Goal: Information Seeking & Learning: Learn about a topic

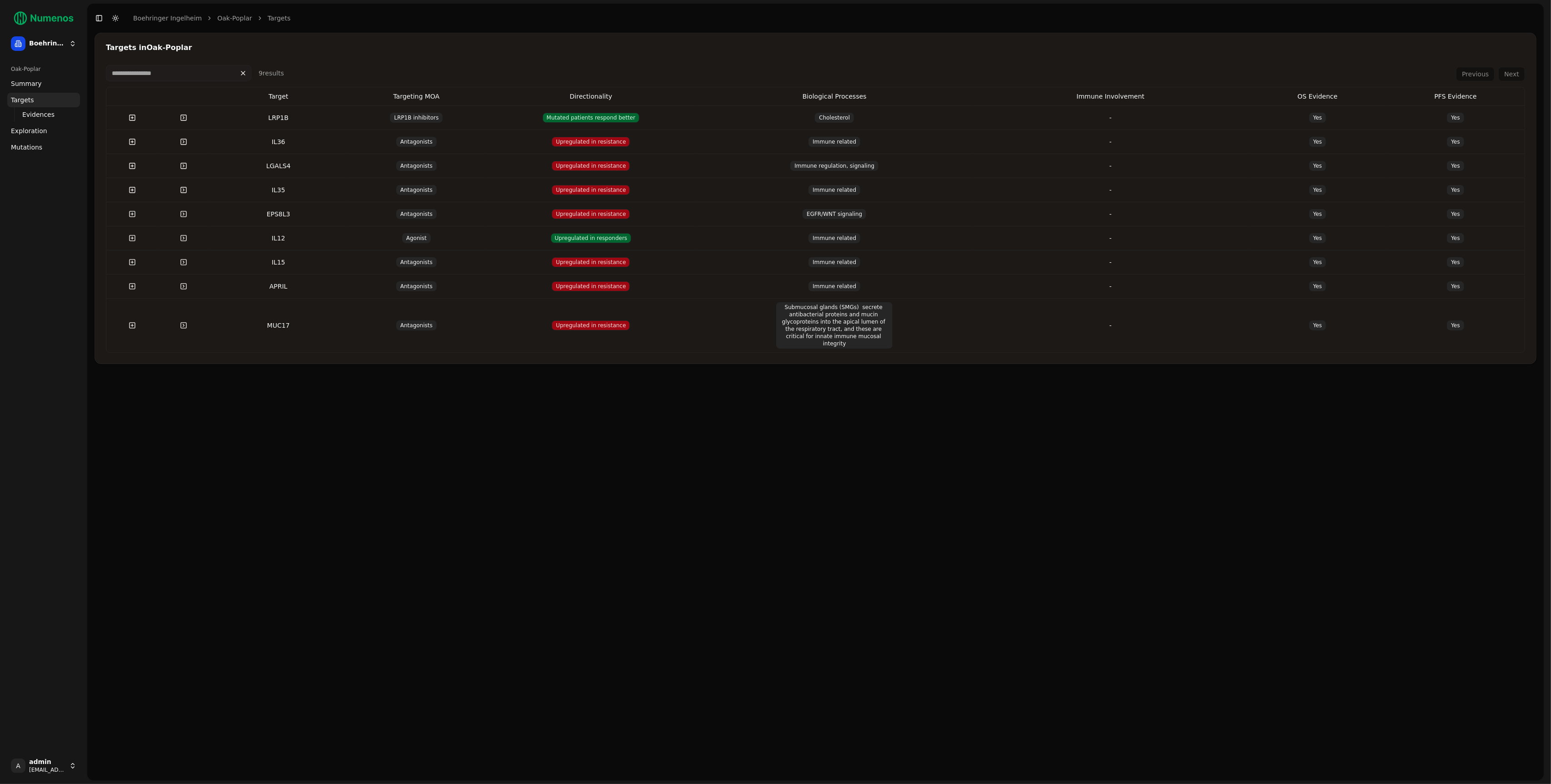
click at [1041, 34] on div "Targets in Oak-Poplar 9 result s Previous Next Target Targeting MOA Directional…" at bounding box center [815, 198] width 1442 height 331
drag, startPoint x: 267, startPoint y: 98, endPoint x: 488, endPoint y: 86, distance: 221.3
click at [487, 86] on div "9 result s Previous Next Target Targeting MOA Directionality Biological Process…" at bounding box center [816, 209] width 1419 height 287
click at [513, 42] on div "Targets in Oak-Poplar 9 result s Previous Next Target Targeting MOA Directional…" at bounding box center [815, 198] width 1442 height 331
click at [807, 20] on header "Toggle Sidebar Toggle Dark Mode Boehringer Ingelheim Oak-Poplar Targets" at bounding box center [815, 18] width 1457 height 29
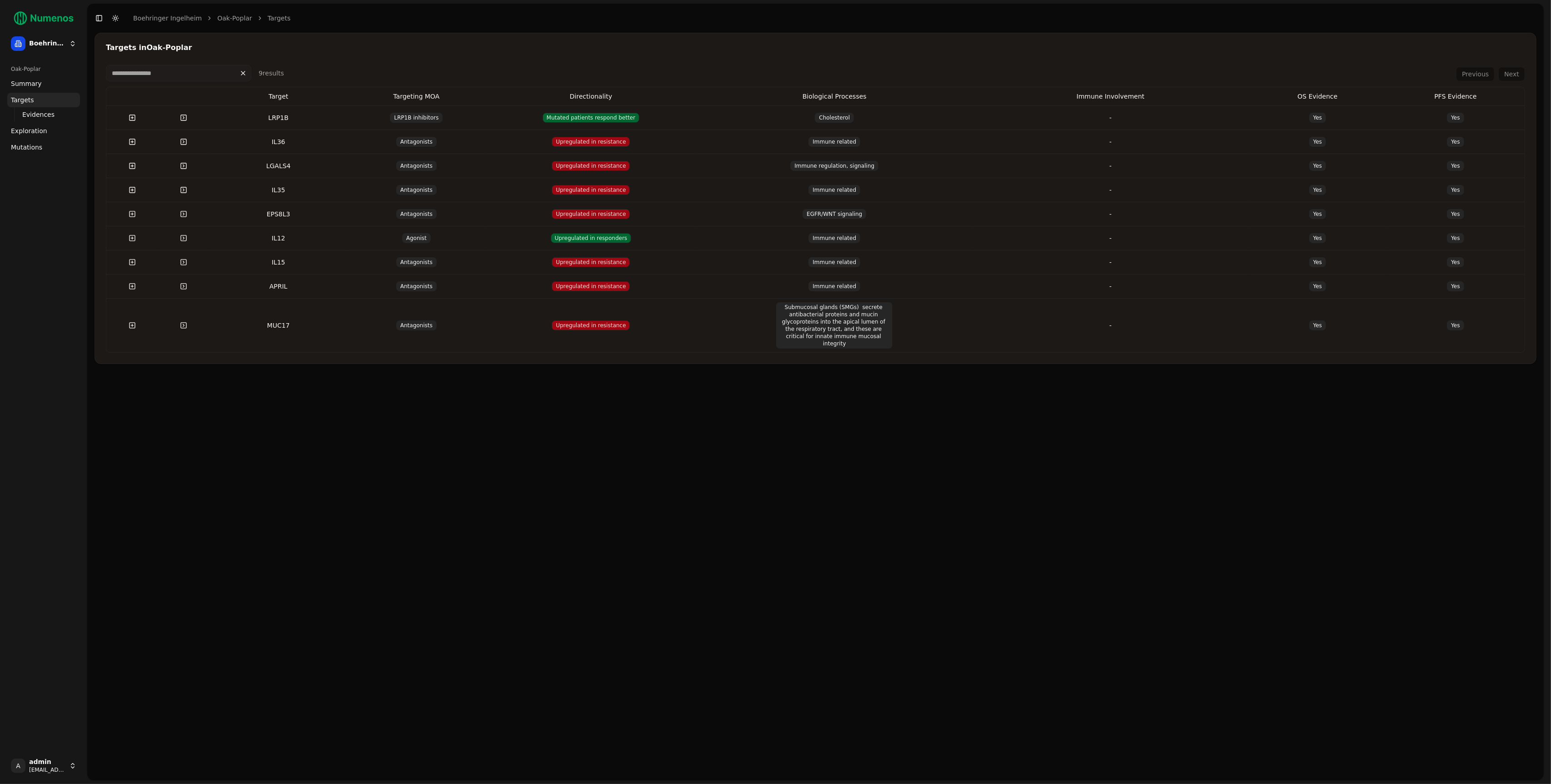
click at [179, 117] on link at bounding box center [184, 117] width 18 height 16
click at [185, 117] on link at bounding box center [184, 117] width 18 height 16
click at [135, 121] on button at bounding box center [133, 117] width 18 height 16
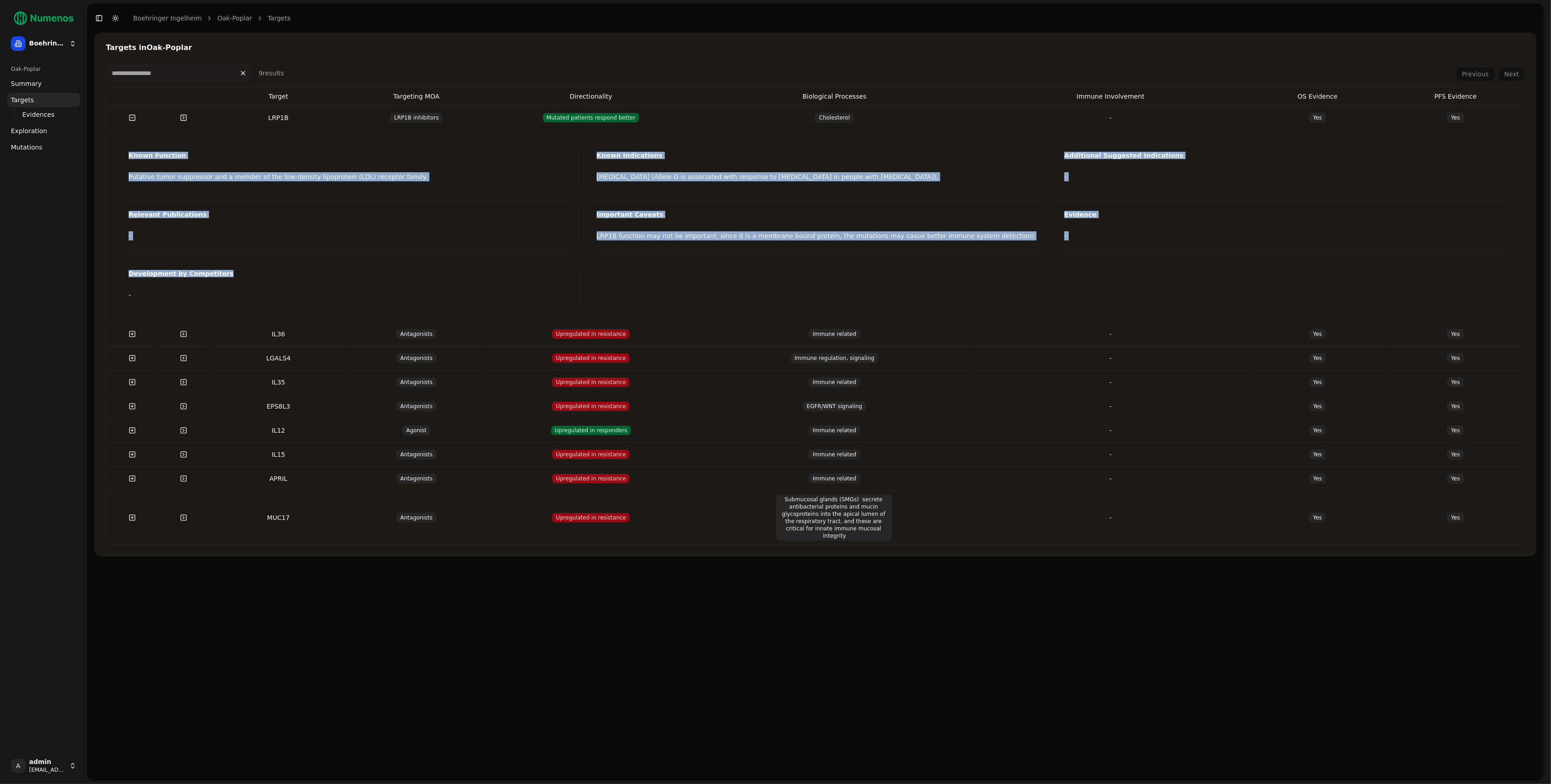
drag, startPoint x: 119, startPoint y: 151, endPoint x: 246, endPoint y: 278, distance: 179.6
click at [246, 278] on div "Known Function Putative tumor suppressor and a member of the low-density lipopr…" at bounding box center [816, 226] width 1397 height 170
copy div "Known Function Putative tumor suppressor and a member of the low-density lipopr…"
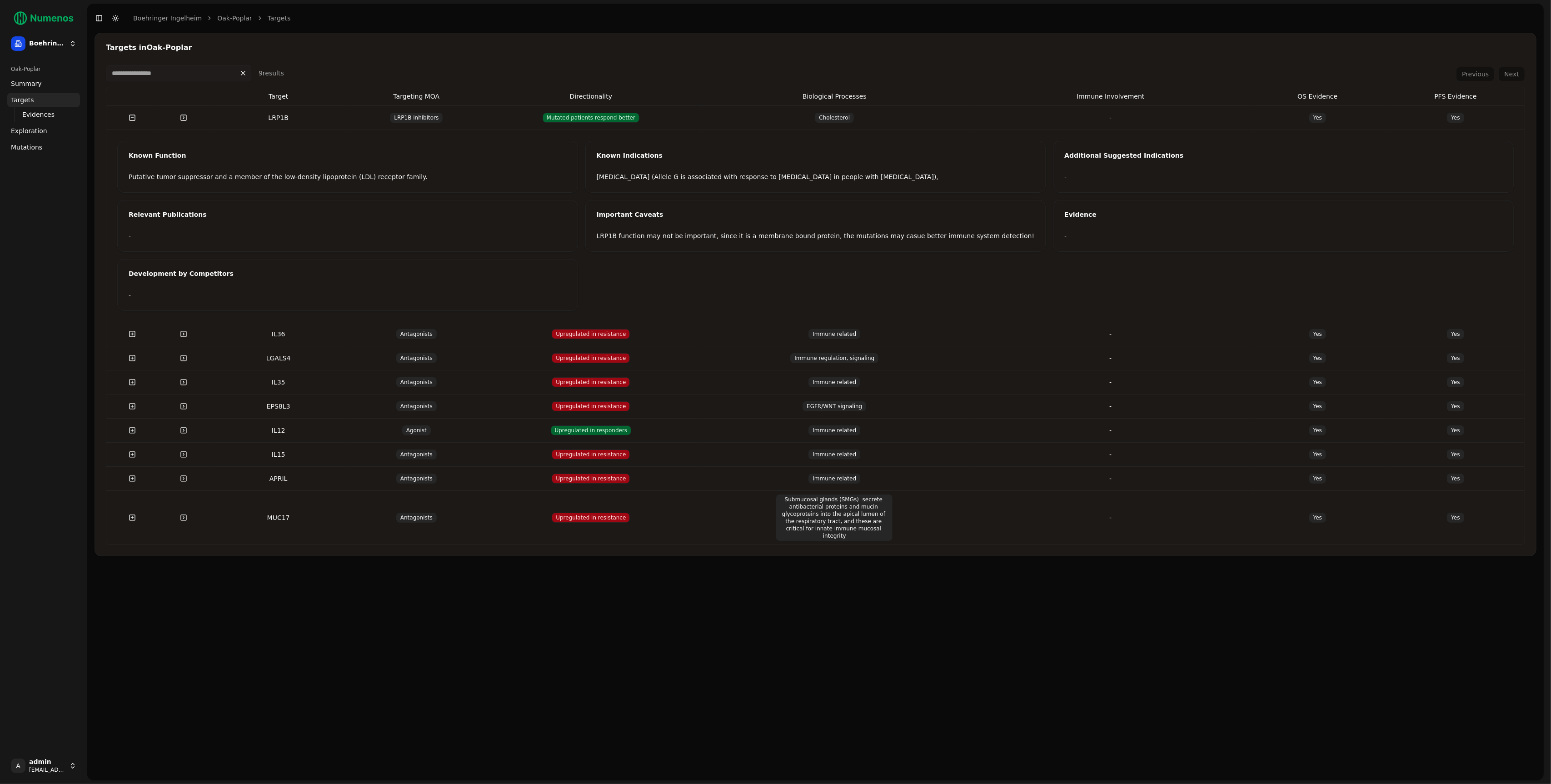
click at [1054, 56] on div "Targets in Oak-Poplar 9 result s Previous Next Target Targeting MOA Directional…" at bounding box center [815, 295] width 1442 height 524
click at [185, 115] on link at bounding box center [184, 117] width 18 height 16
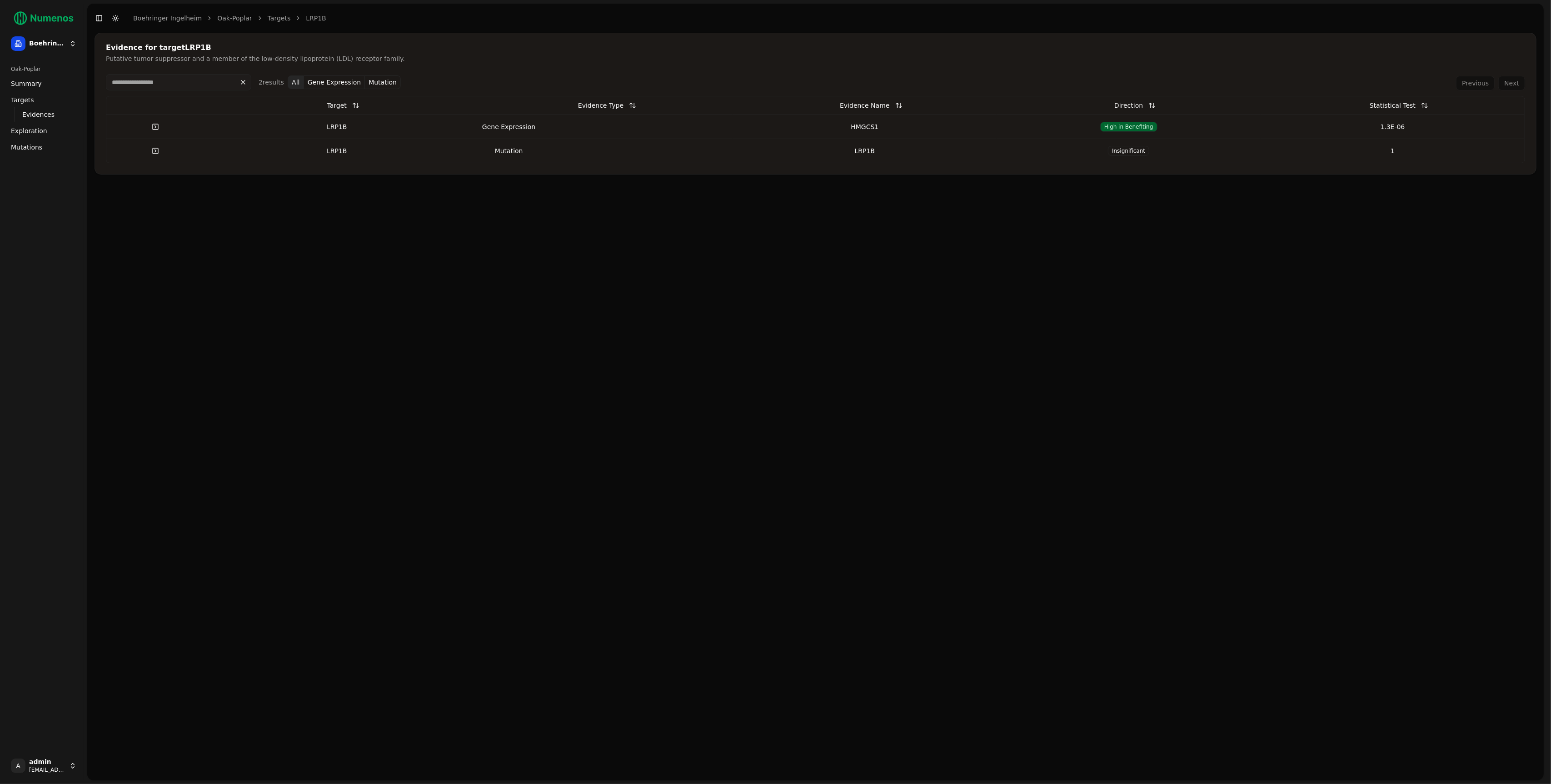
click at [702, 210] on div "Evidence for target LRP1B Putative tumor suppressor and a member of the low-den…" at bounding box center [815, 407] width 1457 height 748
click at [38, 96] on link "Targets" at bounding box center [44, 100] width 73 height 15
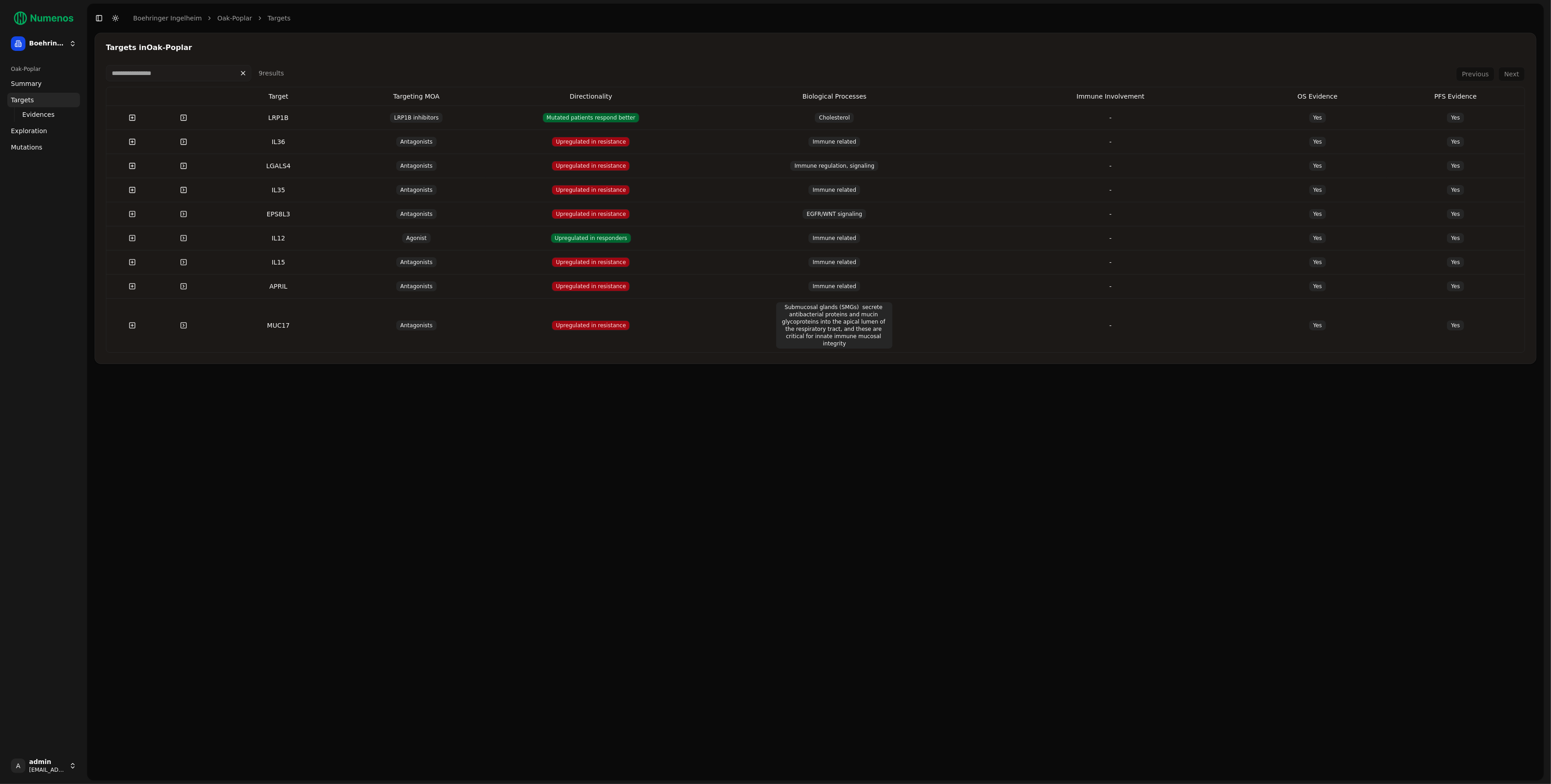
click at [650, 62] on div "Targets in Oak-Poplar 9 result s Previous Next Target Targeting MOA Directional…" at bounding box center [815, 198] width 1442 height 331
click at [14, 144] on span "Mutations" at bounding box center [27, 147] width 32 height 9
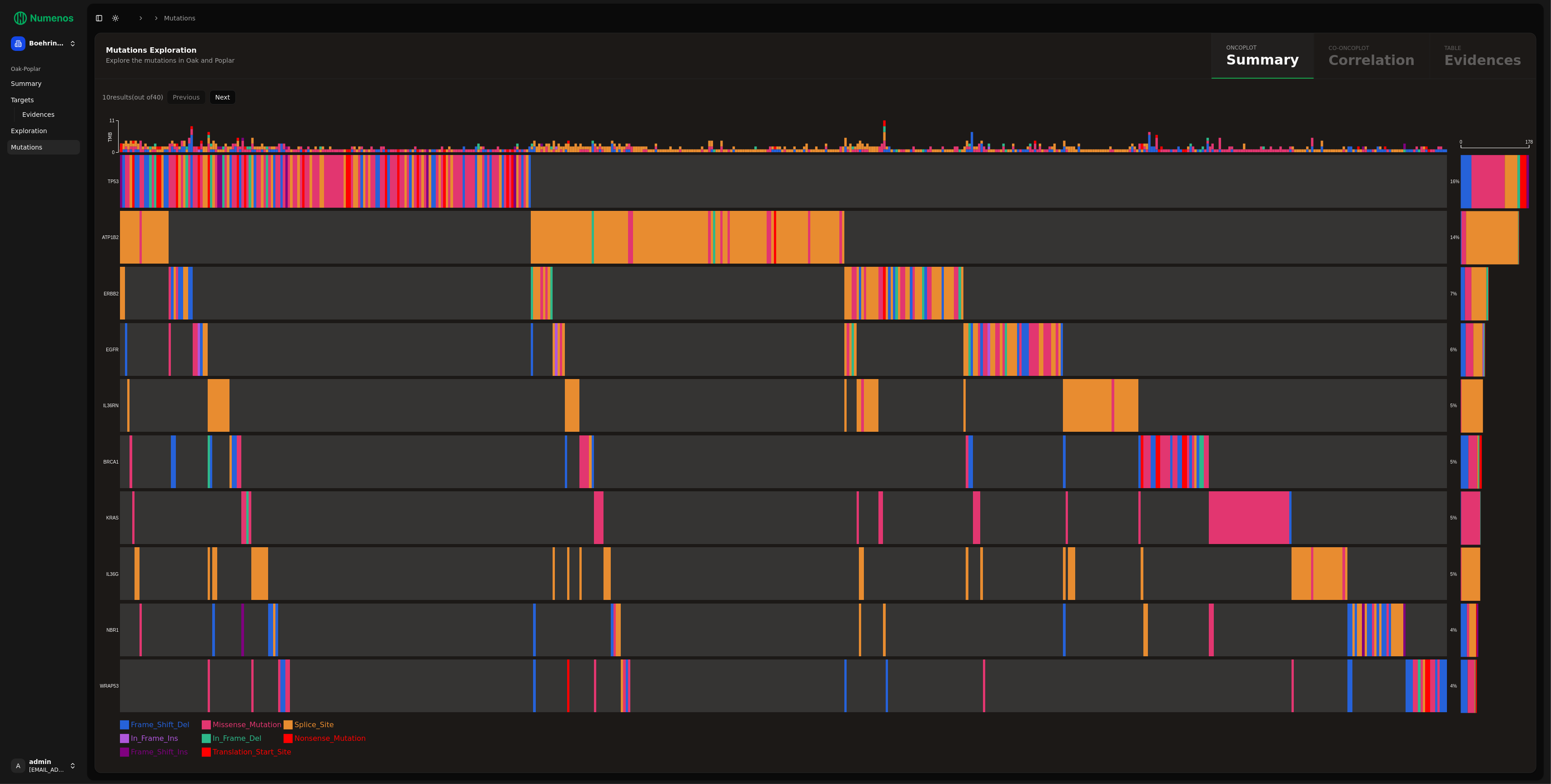
click at [433, 58] on div "Explore the mutations in Oak and Poplar" at bounding box center [652, 61] width 1092 height 9
click at [365, 183] on rect at bounding box center [774, 181] width 1348 height 53
click at [760, 25] on header "Toggle Sidebar Toggle Dark Mode Mutations" at bounding box center [815, 18] width 1457 height 29
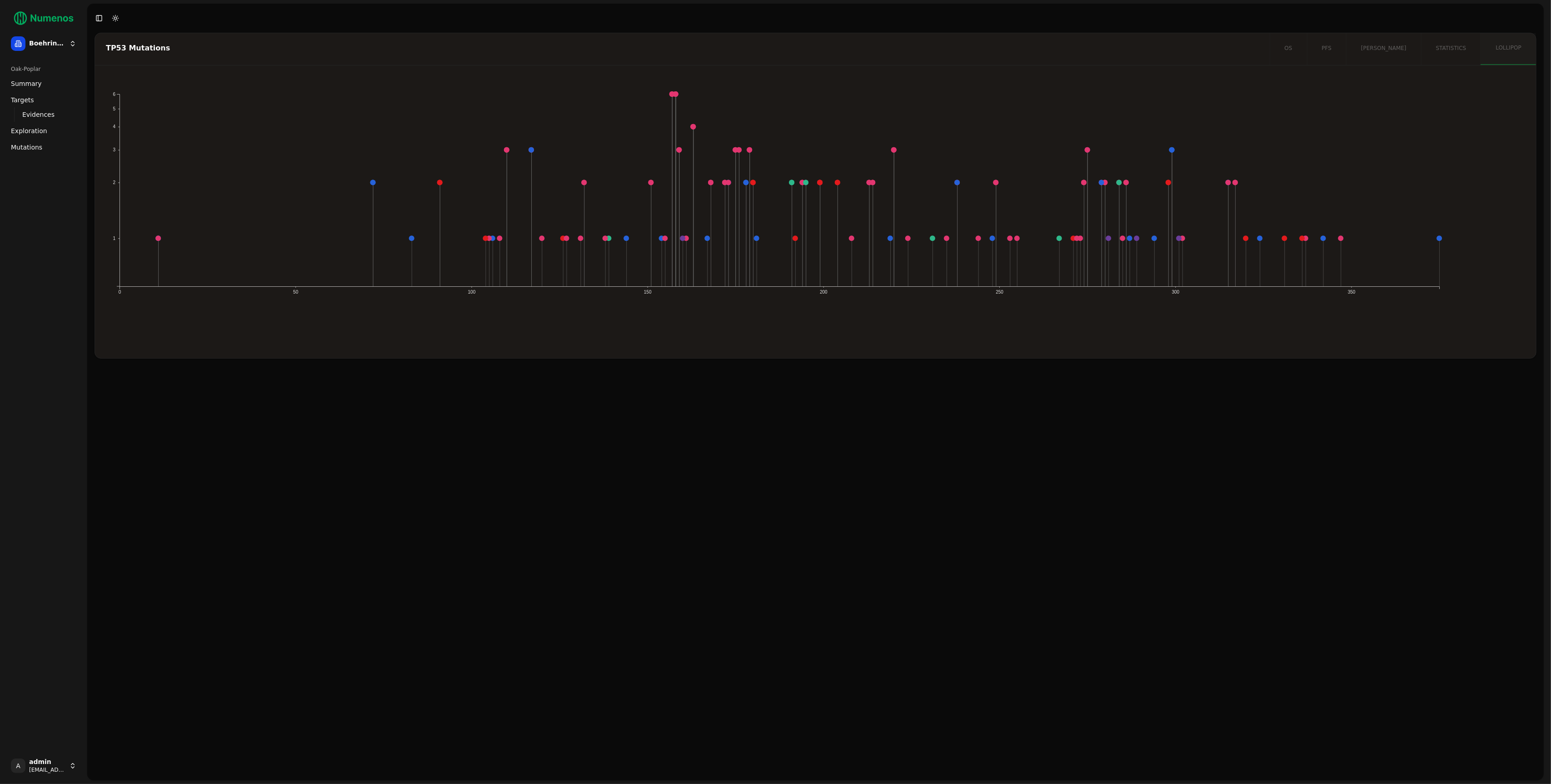
click at [557, 208] on icon "1 2 3 4 5 6 0 50 100 150 200 250 300 350" at bounding box center [780, 210] width 1349 height 247
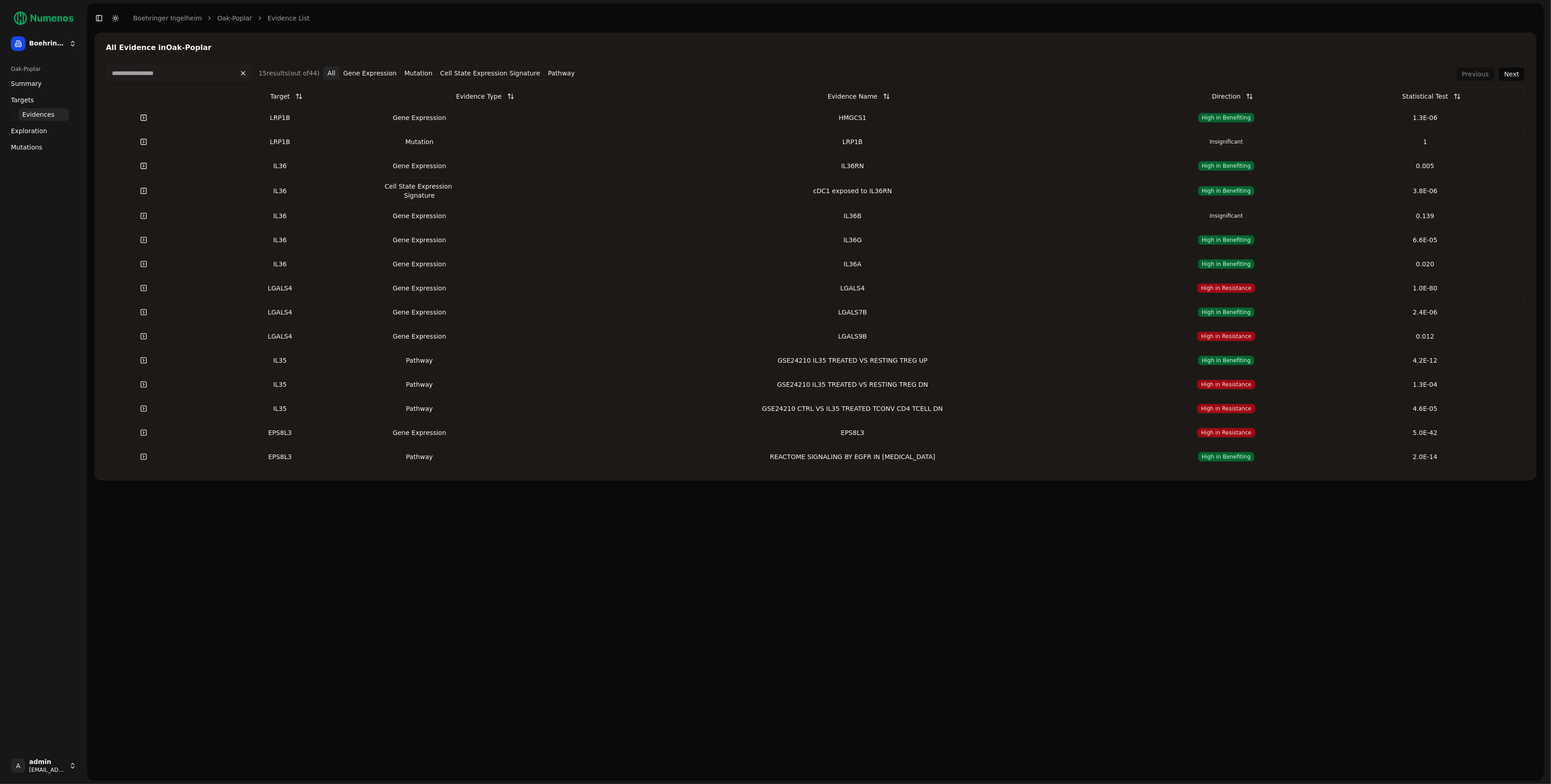
click at [896, 44] on div "All Evidence in Oak-Poplar" at bounding box center [816, 47] width 1419 height 7
click at [415, 120] on div "Gene Expression" at bounding box center [419, 118] width 73 height 9
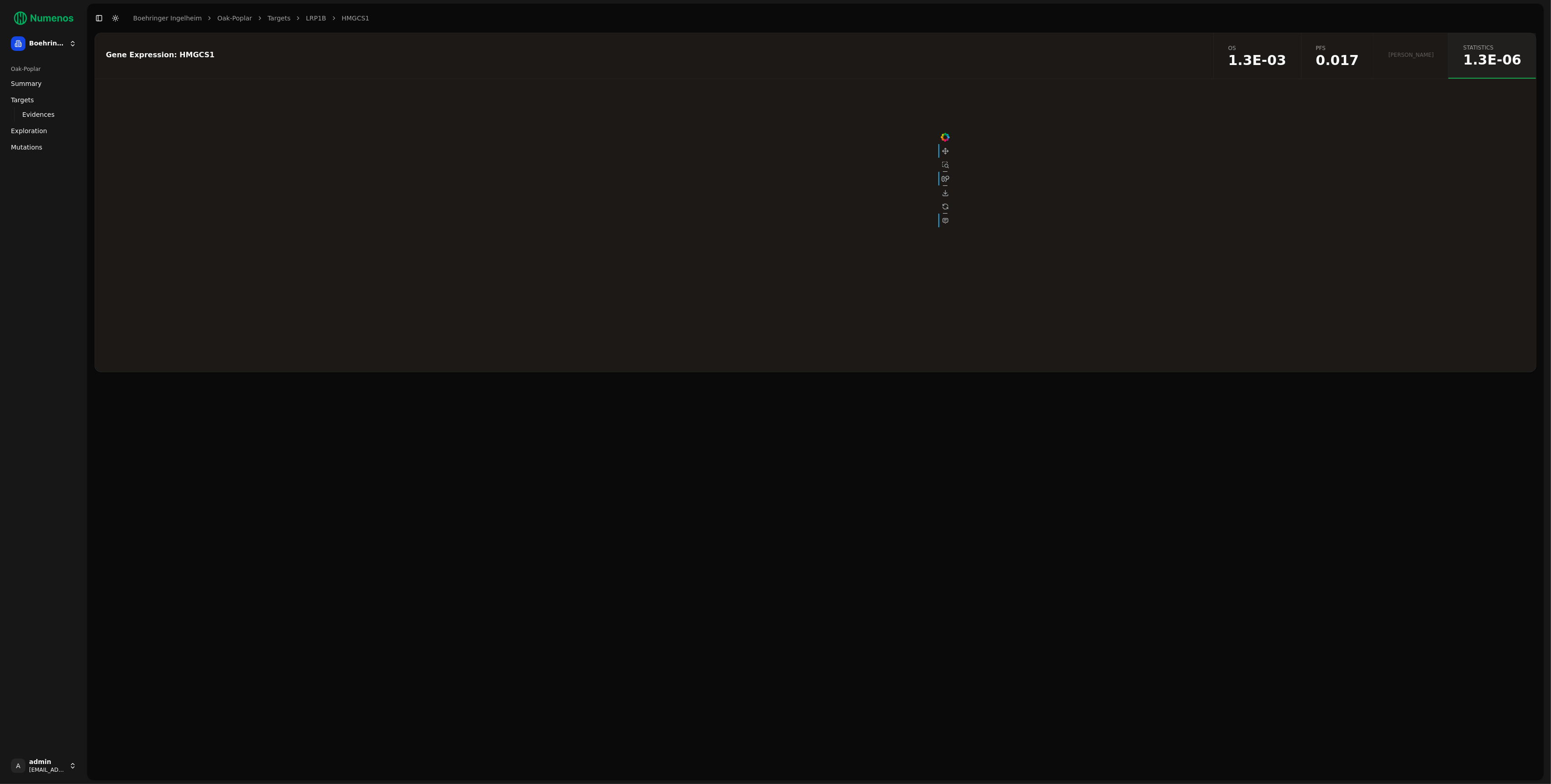
drag, startPoint x: 868, startPoint y: 516, endPoint x: 872, endPoint y: 518, distance: 4.5
click at [872, 518] on div "Gene Expression: HMGCS1 os 1.3E-03 pfs 0.017 orr statistics 1.3E-06" at bounding box center [815, 407] width 1457 height 748
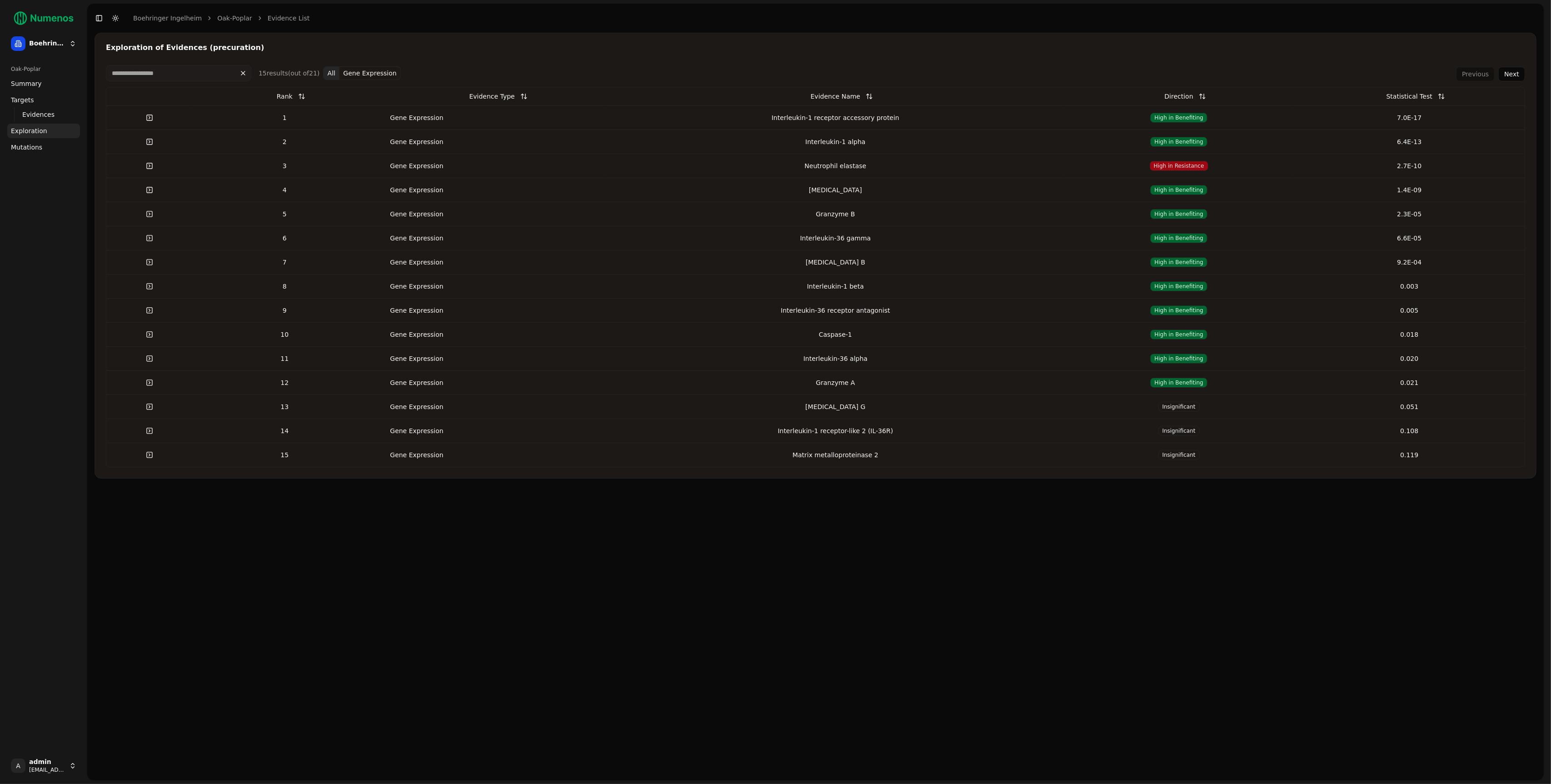
drag, startPoint x: 306, startPoint y: 55, endPoint x: 284, endPoint y: 30, distance: 33.3
click at [306, 55] on div "Exploration of Evidences (precuration) 15 result s (out of 21 ) All Gene Expres…" at bounding box center [815, 256] width 1442 height 446
